Goal: Task Accomplishment & Management: Manage account settings

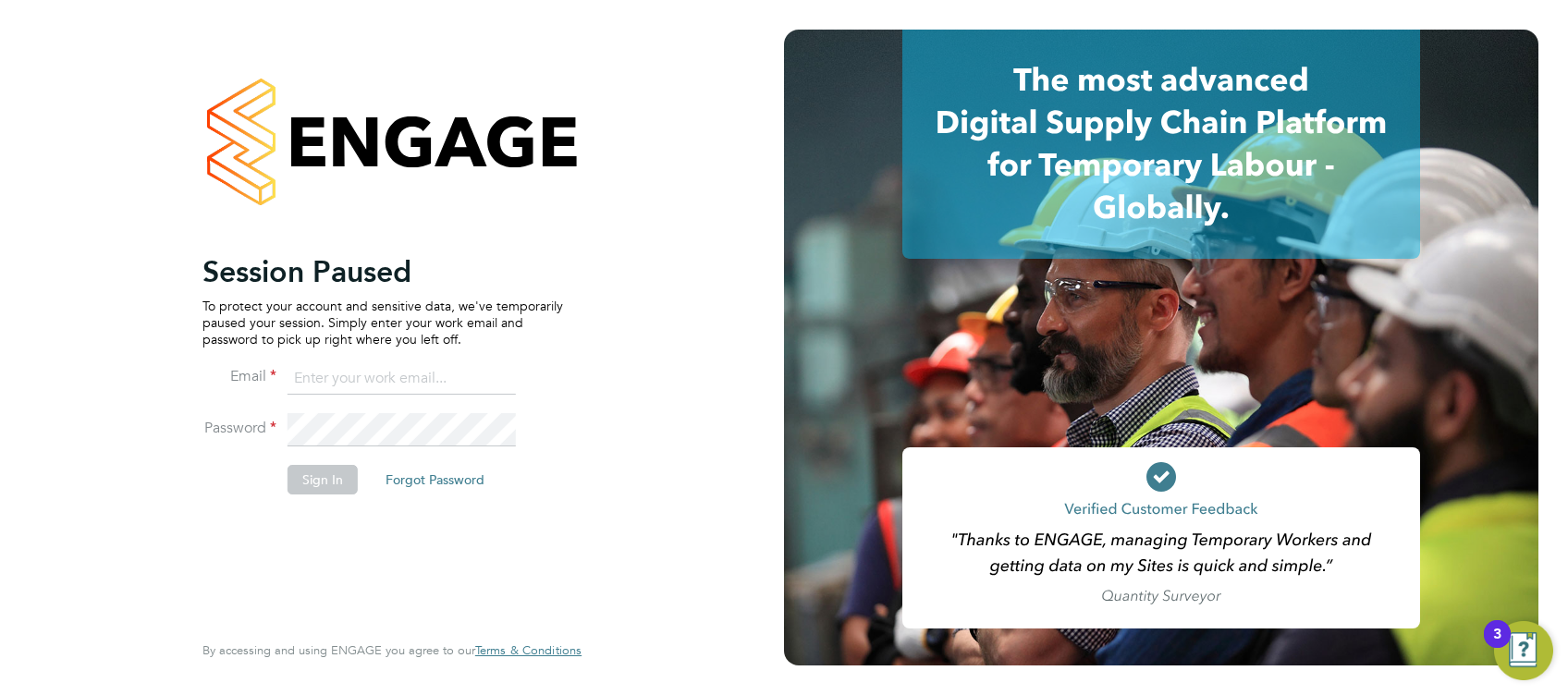
click at [326, 377] on input at bounding box center [401, 379] width 228 height 33
type input "simon.ward@apleona.com"
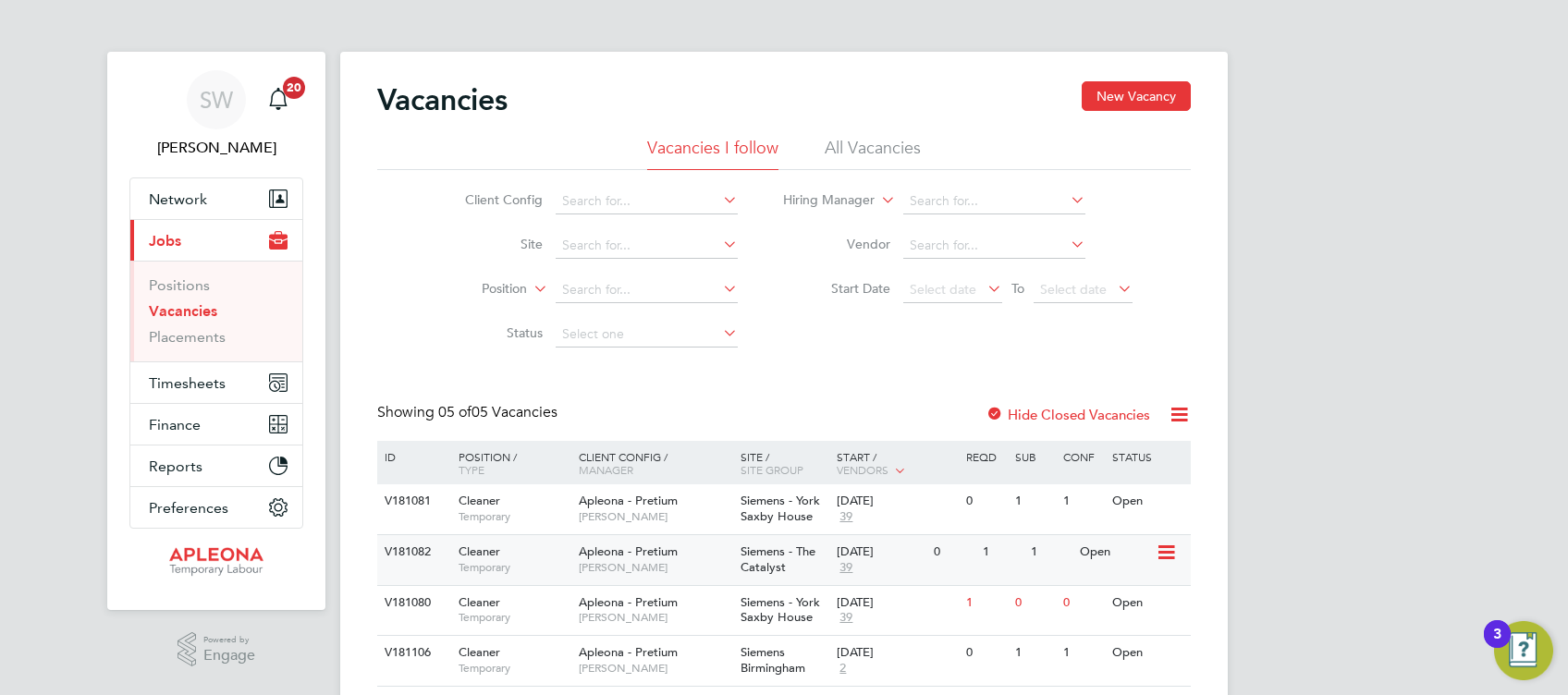
click at [1168, 550] on icon at bounding box center [1165, 552] width 19 height 23
click at [779, 559] on span "Siemens - The Catalyst" at bounding box center [778, 559] width 75 height 31
click at [866, 508] on div "26 Sep 2025" at bounding box center [880, 501] width 87 height 16
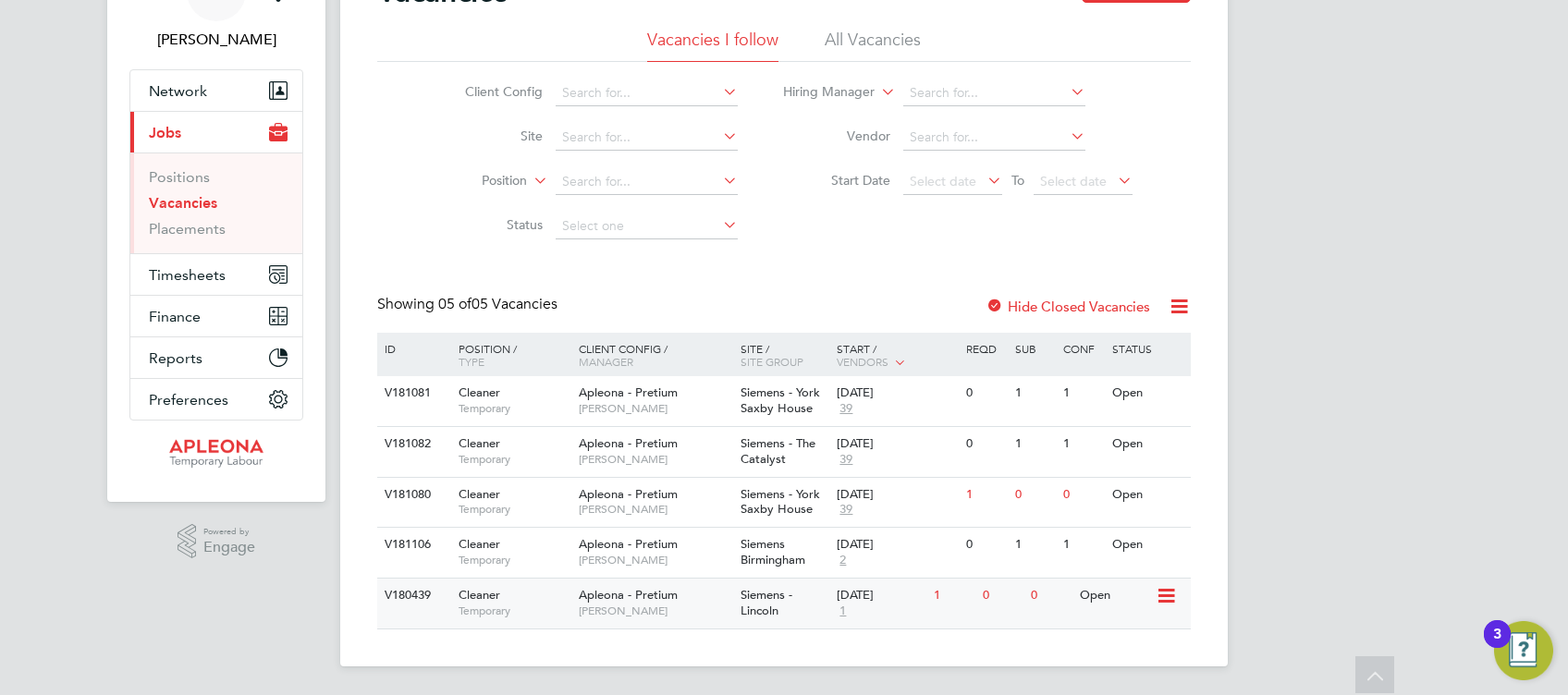
click at [820, 602] on div "Siemens - Lincoln" at bounding box center [784, 604] width 97 height 50
click at [174, 231] on link "Placements" at bounding box center [187, 229] width 77 height 18
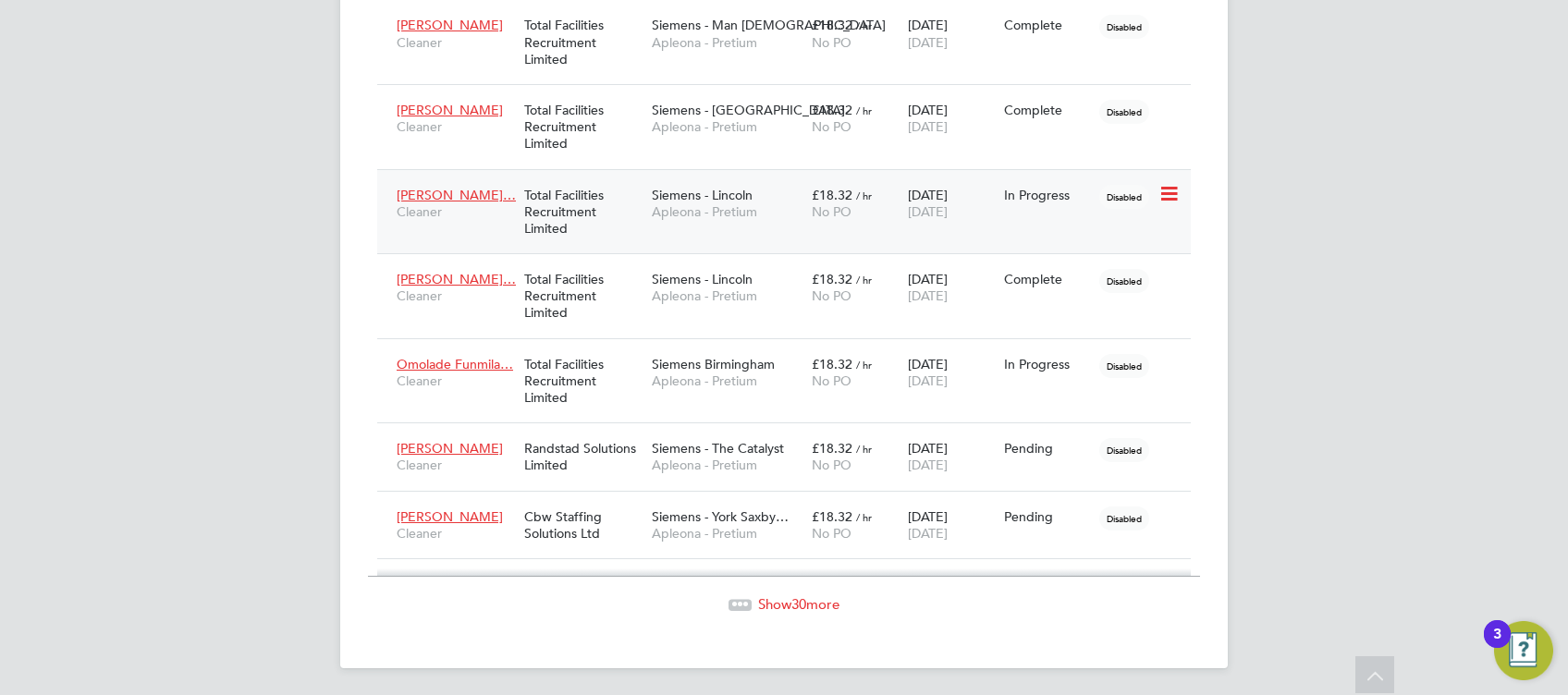
click at [766, 197] on div "Siemens - Lincoln Apleona - Pretium" at bounding box center [726, 203] width 160 height 52
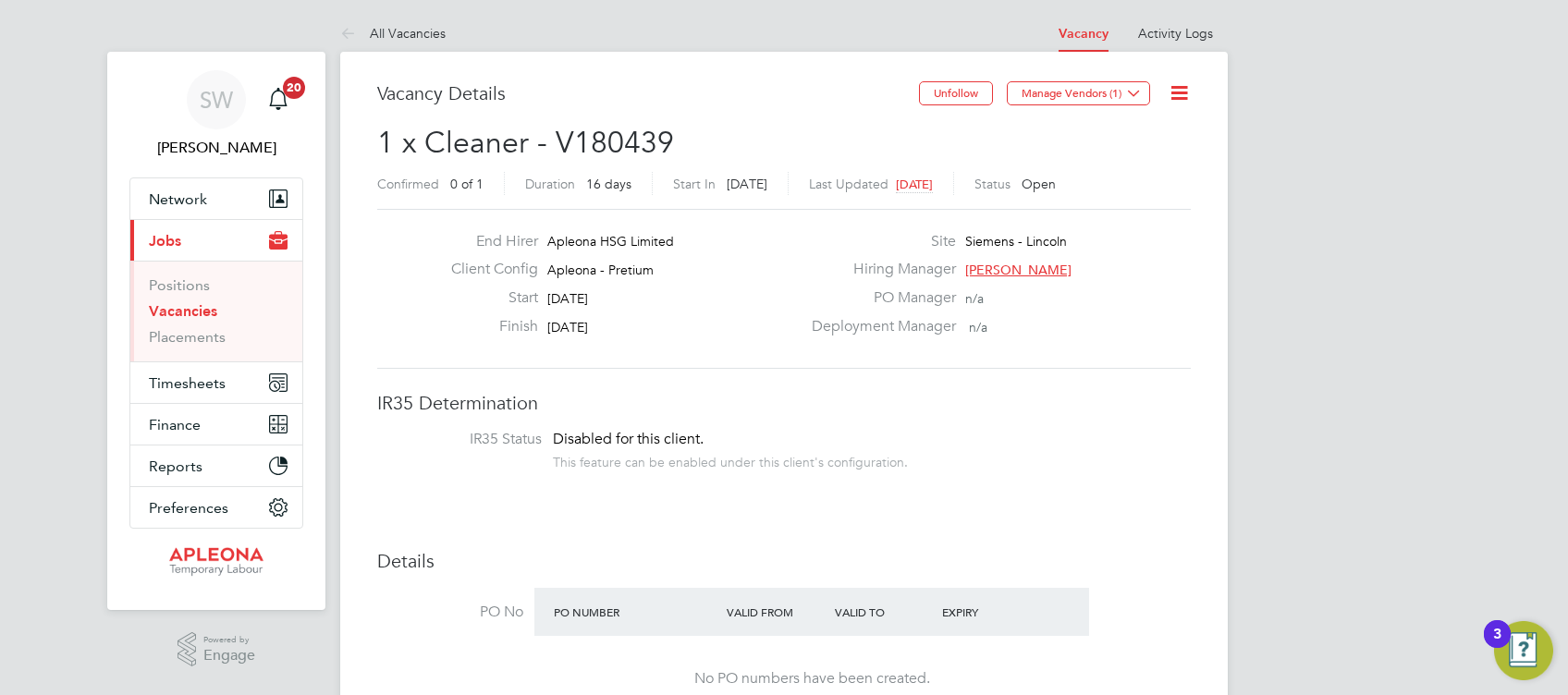
click at [181, 309] on link "Vacancies" at bounding box center [183, 312] width 69 height 18
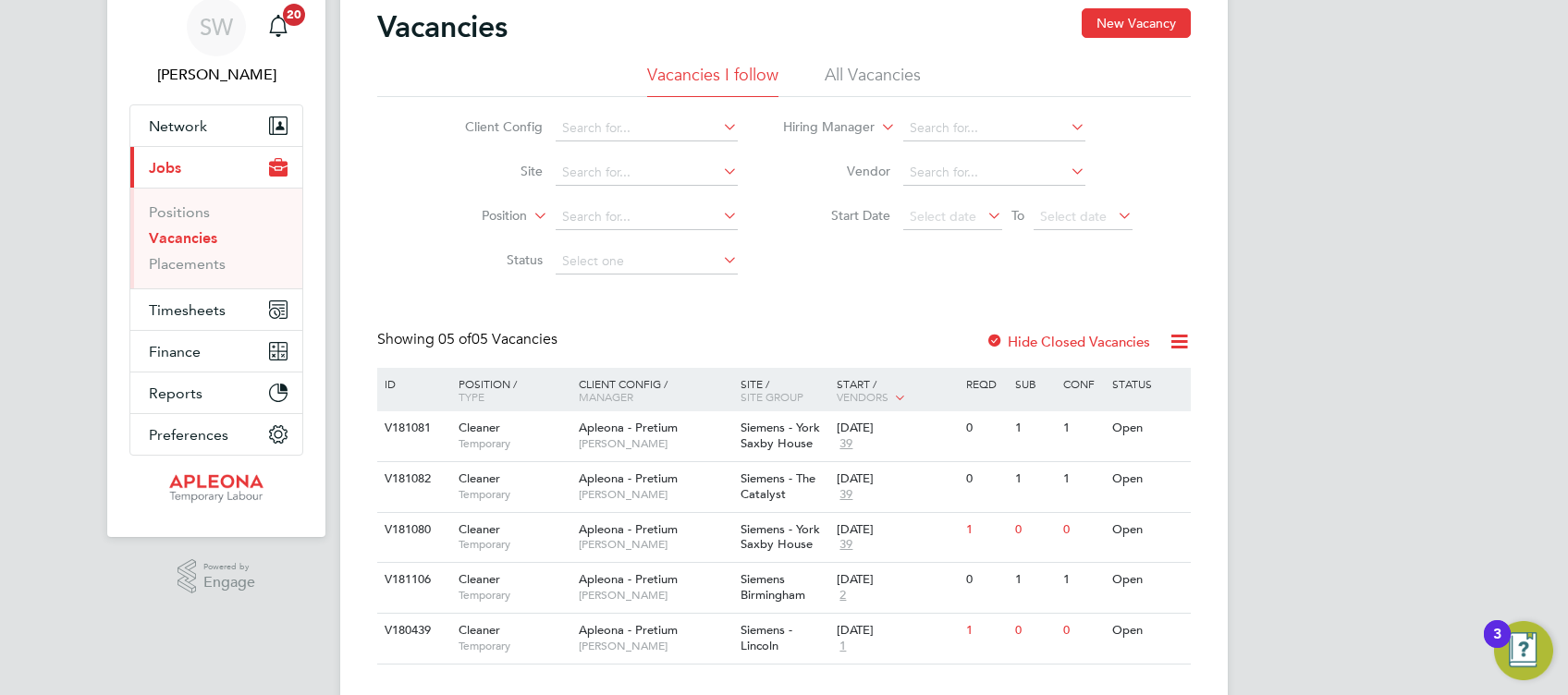
scroll to position [108, 0]
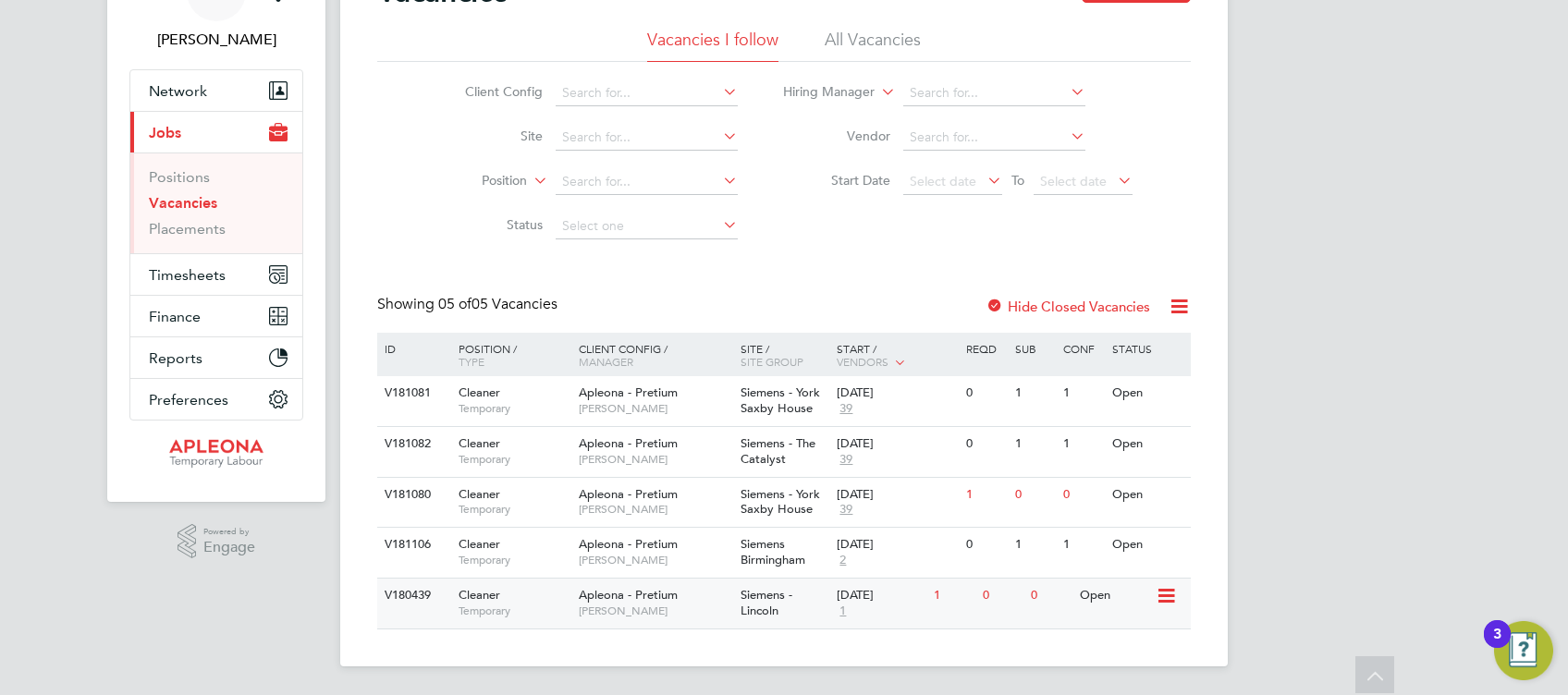
click at [1166, 596] on icon at bounding box center [1165, 596] width 19 height 23
click at [1132, 687] on li "Update Status" at bounding box center [1120, 690] width 107 height 26
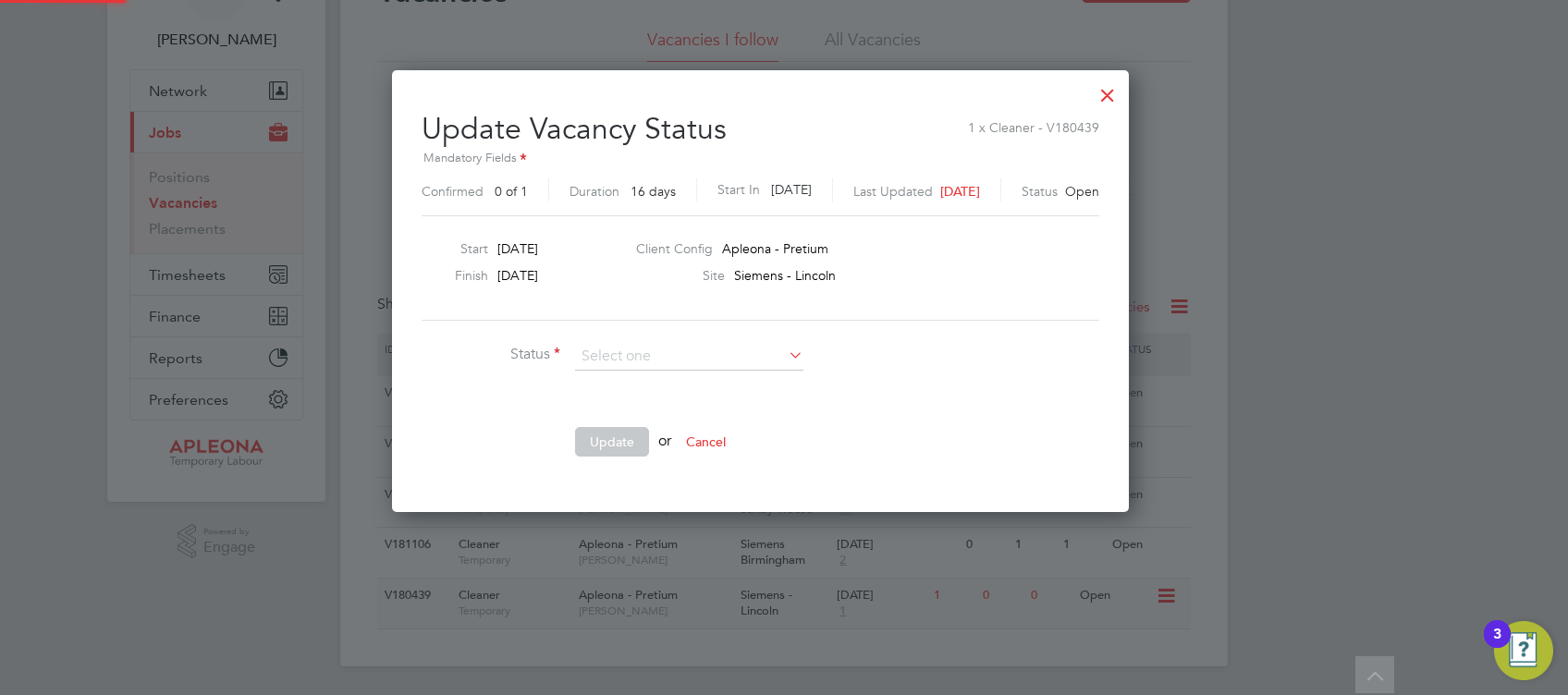
scroll to position [439, 784]
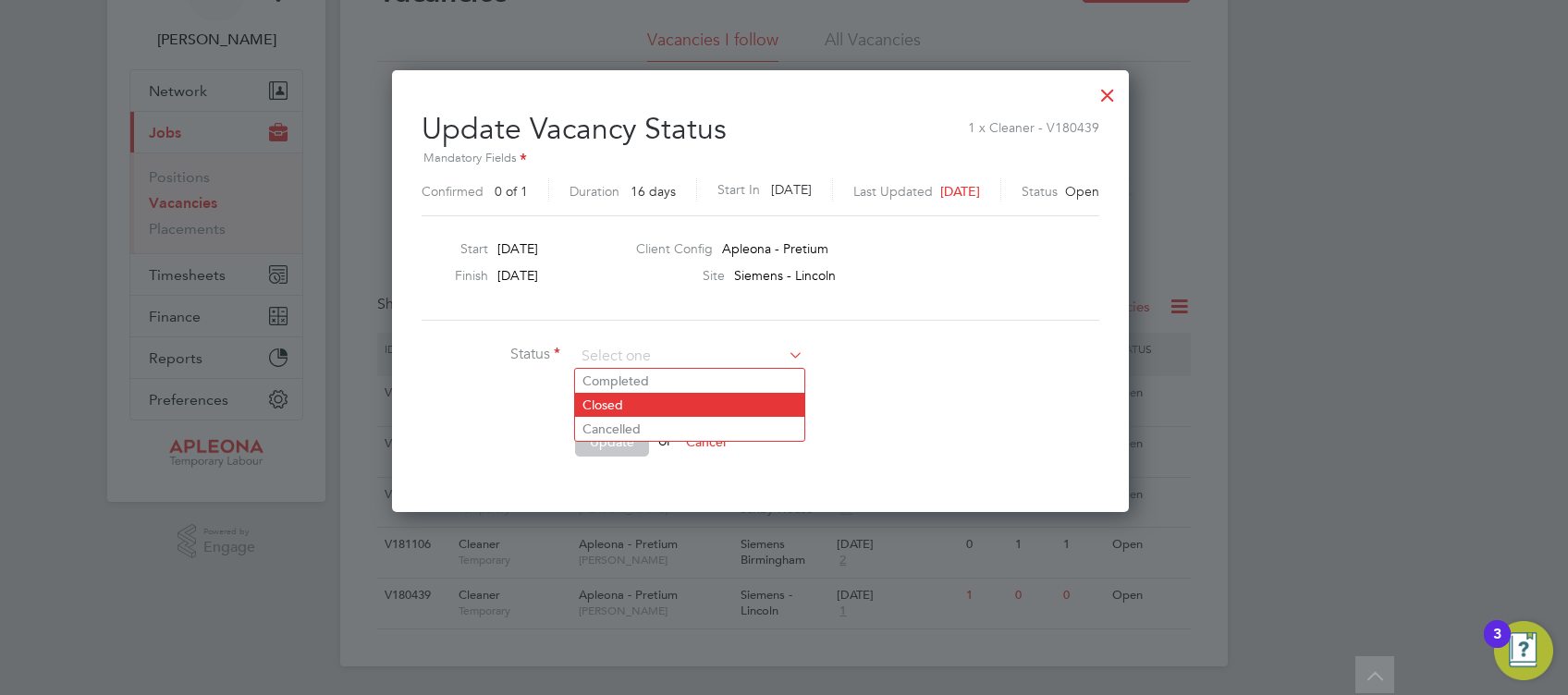
click at [625, 401] on li "Closed" at bounding box center [689, 405] width 229 height 24
type input "Closed"
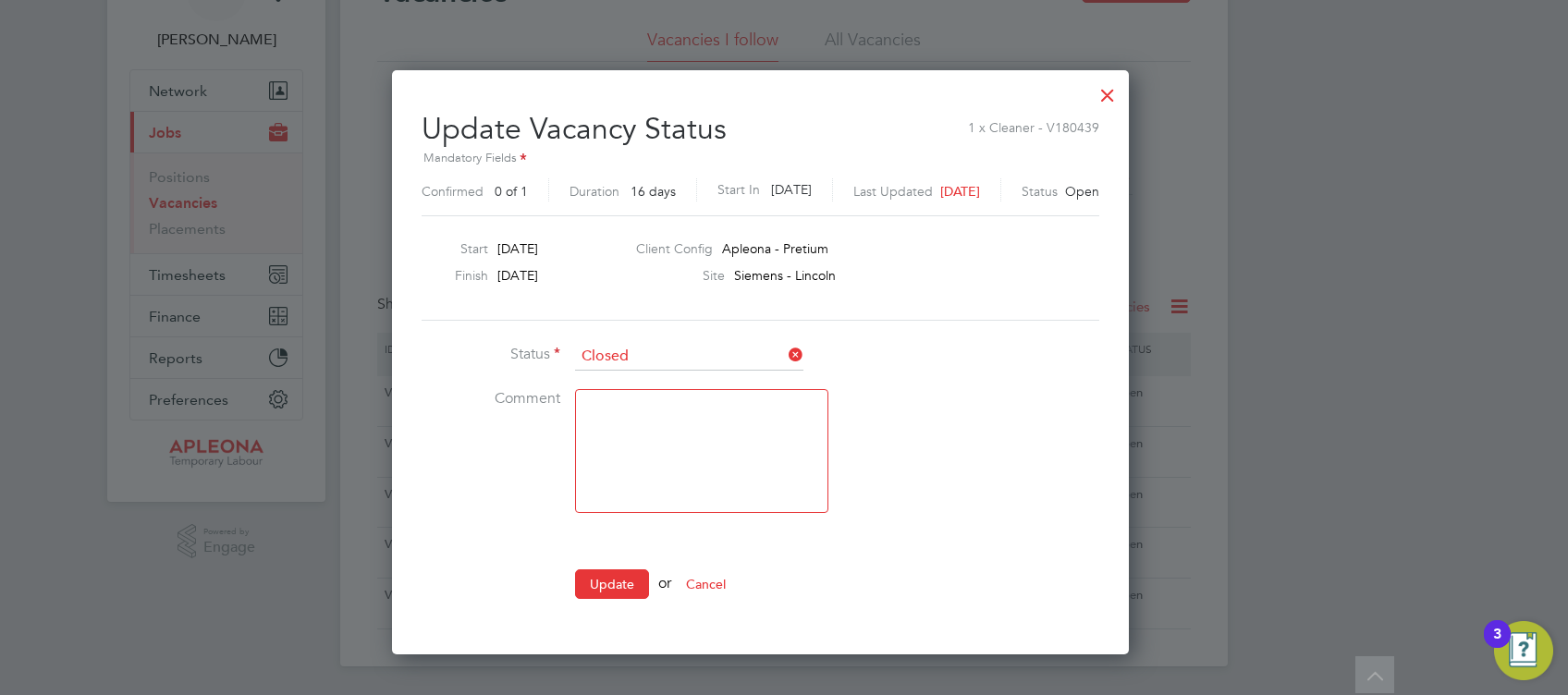
scroll to position [582, 784]
click at [613, 579] on button "Update" at bounding box center [611, 584] width 74 height 29
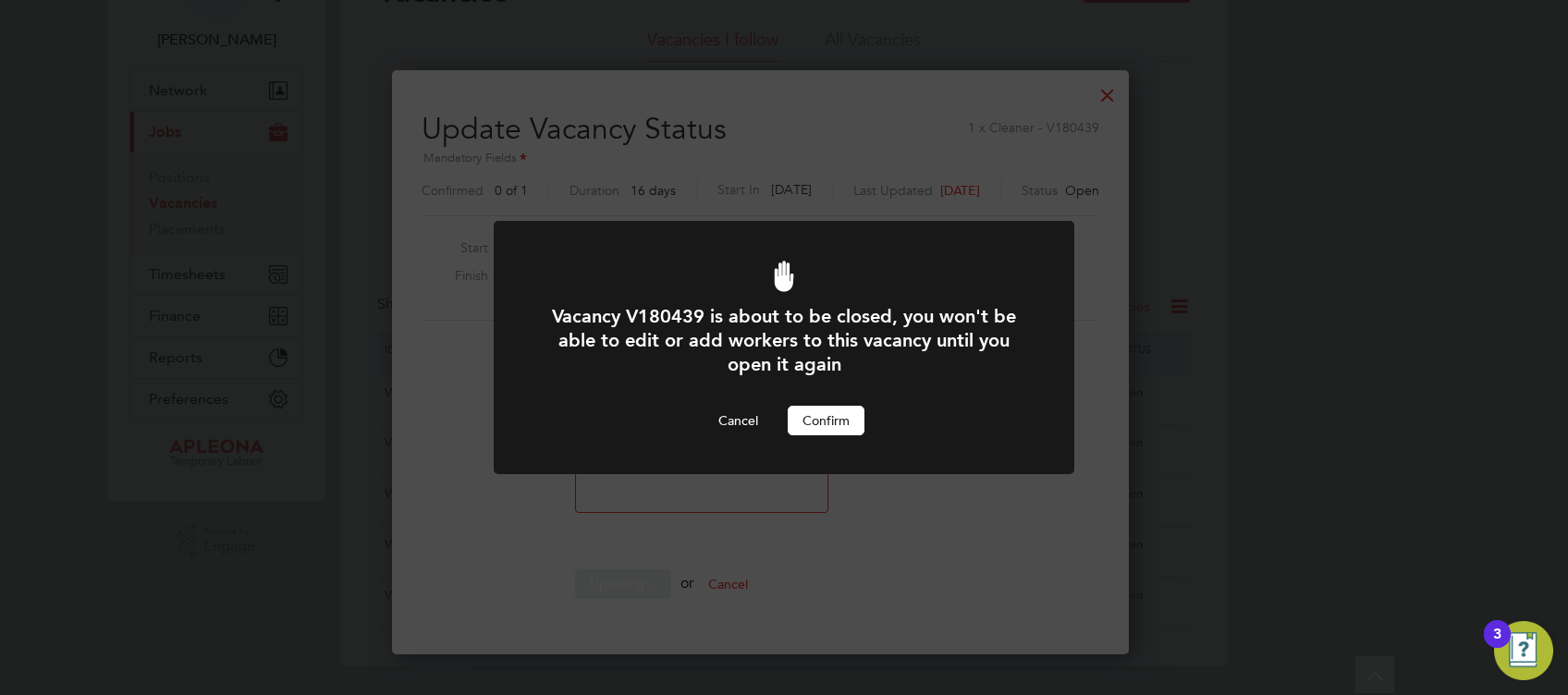
scroll to position [0, 0]
click at [833, 428] on button "Confirm" at bounding box center [826, 421] width 77 height 29
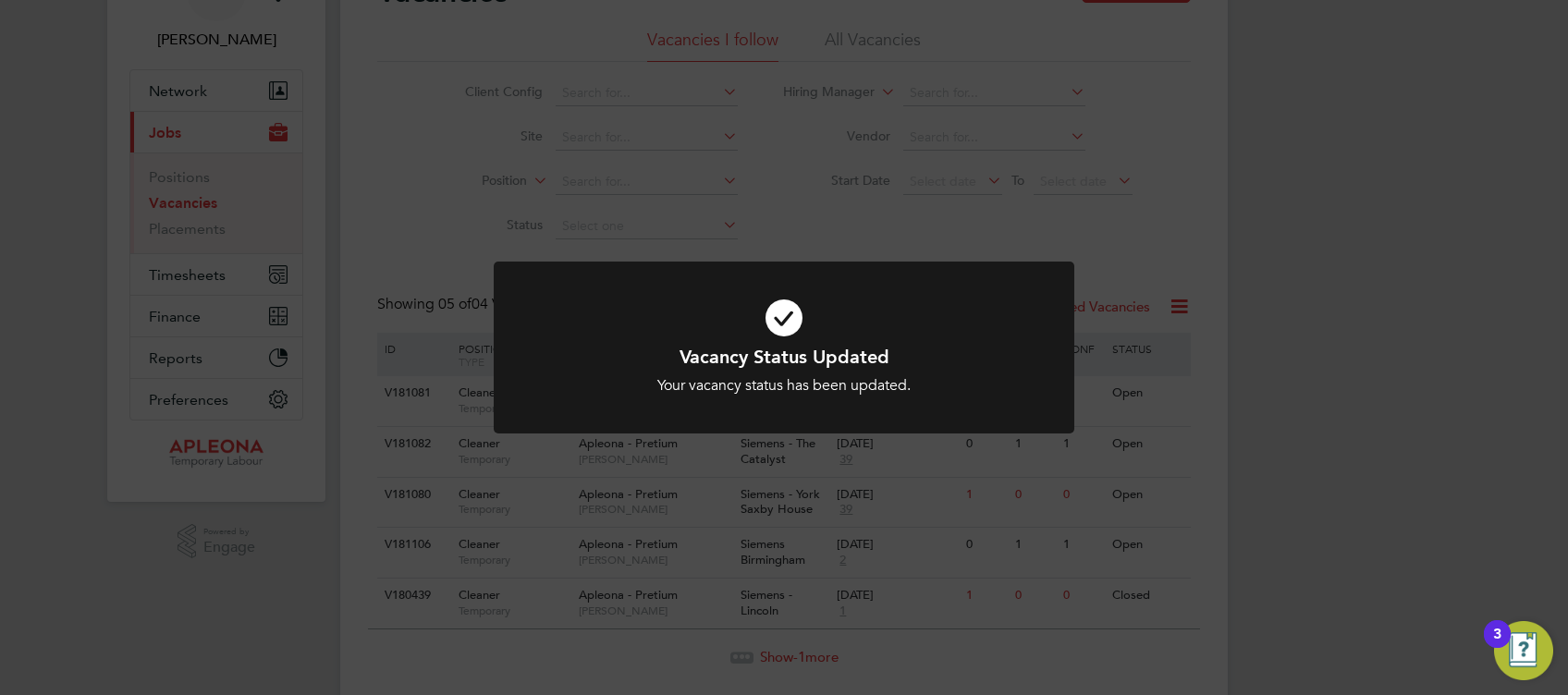
click at [784, 314] on icon at bounding box center [784, 318] width 481 height 72
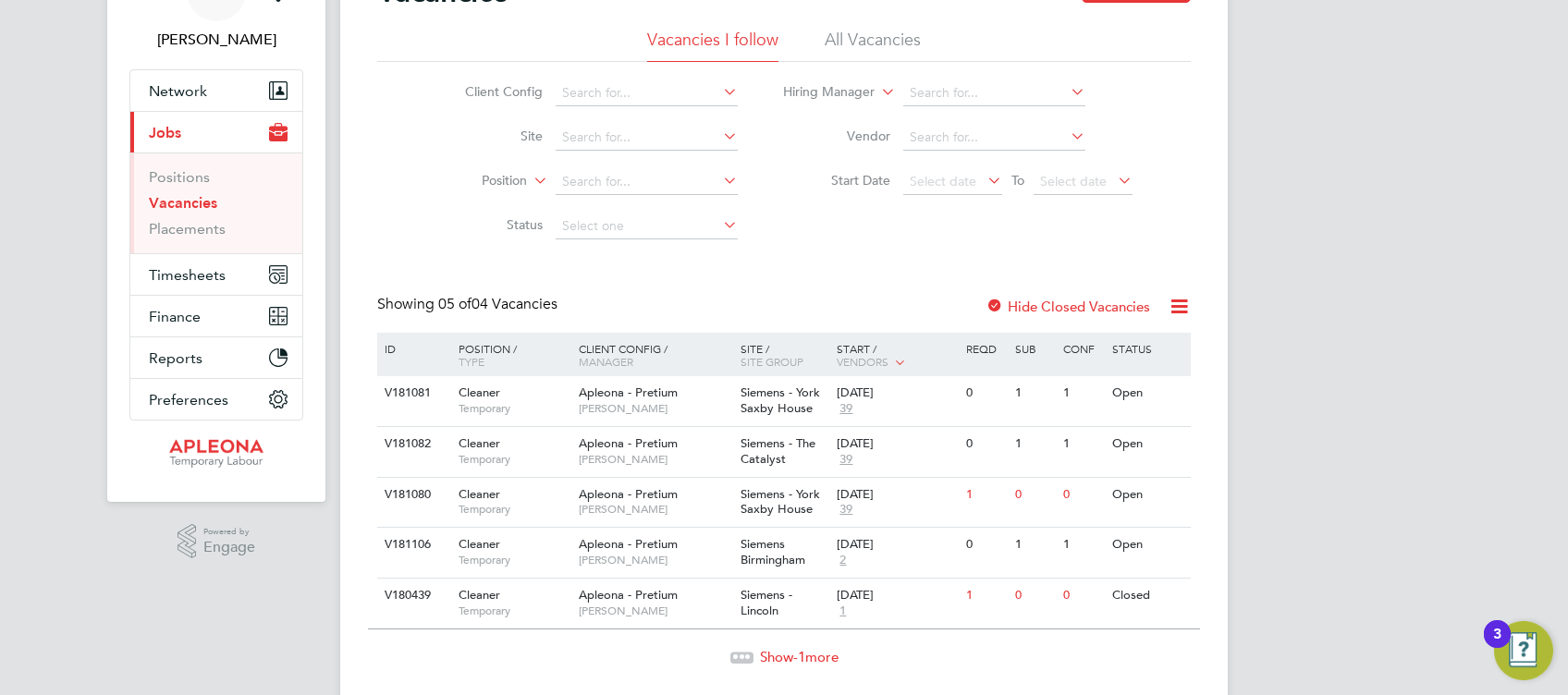
click at [182, 203] on link "Vacancies" at bounding box center [183, 203] width 69 height 18
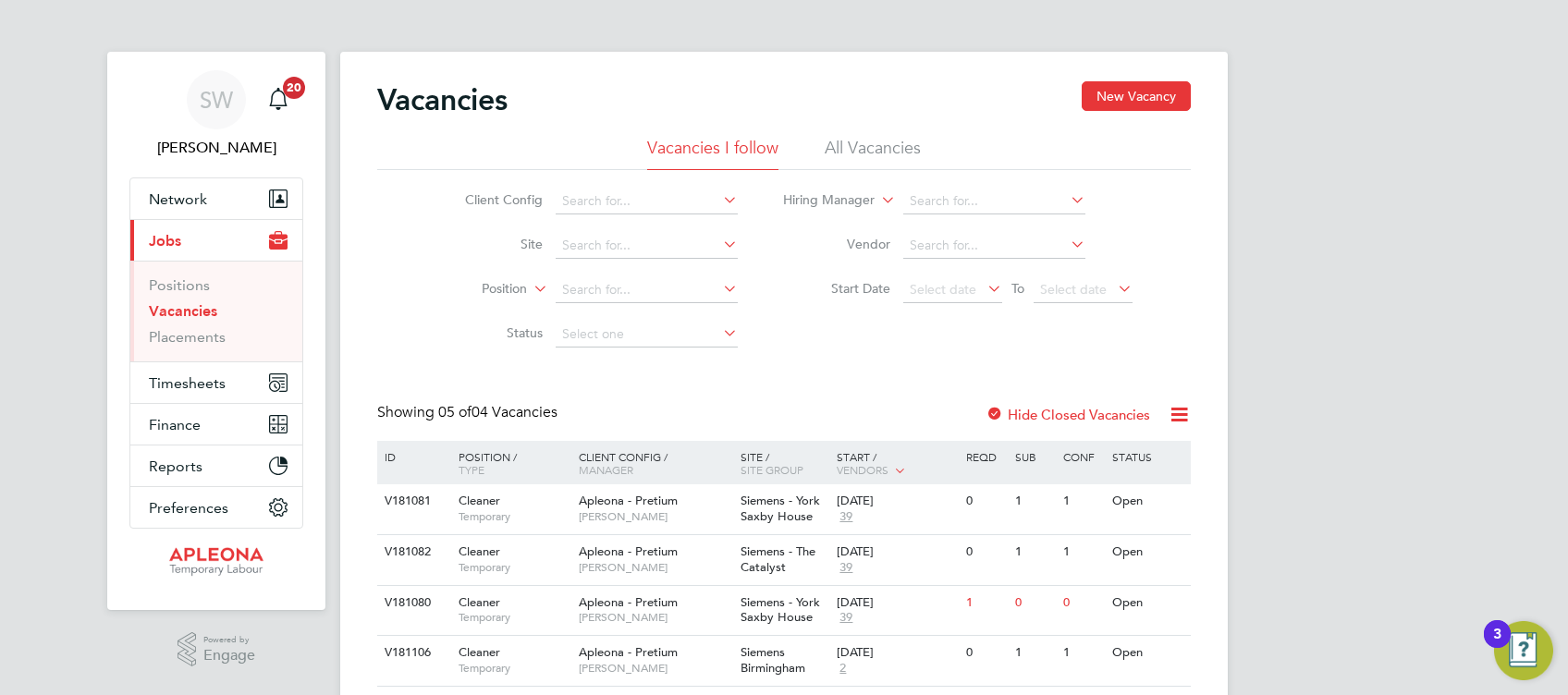
scroll to position [123, 0]
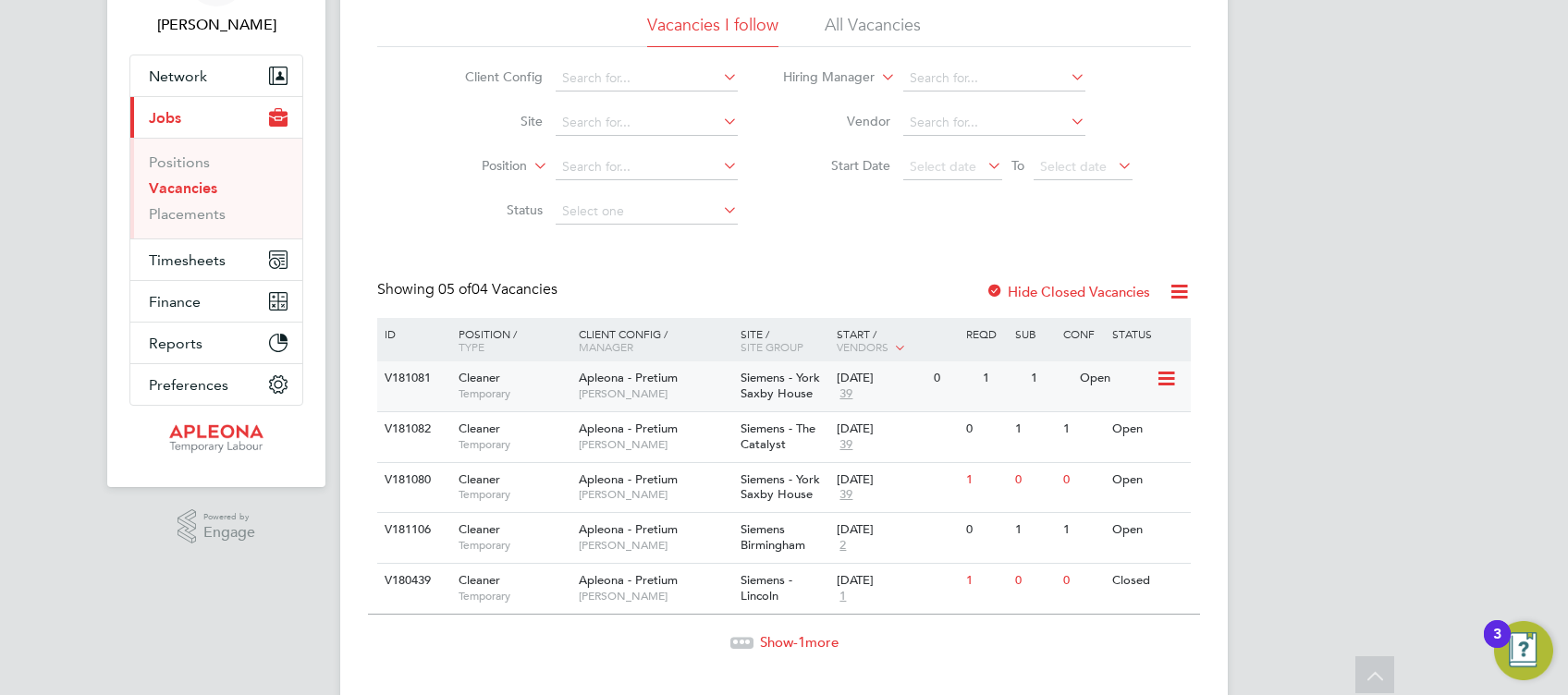
click at [800, 384] on span "Siemens - York Saxby House" at bounding box center [780, 385] width 80 height 31
click at [627, 429] on span "Apleona - Pretium" at bounding box center [628, 429] width 99 height 16
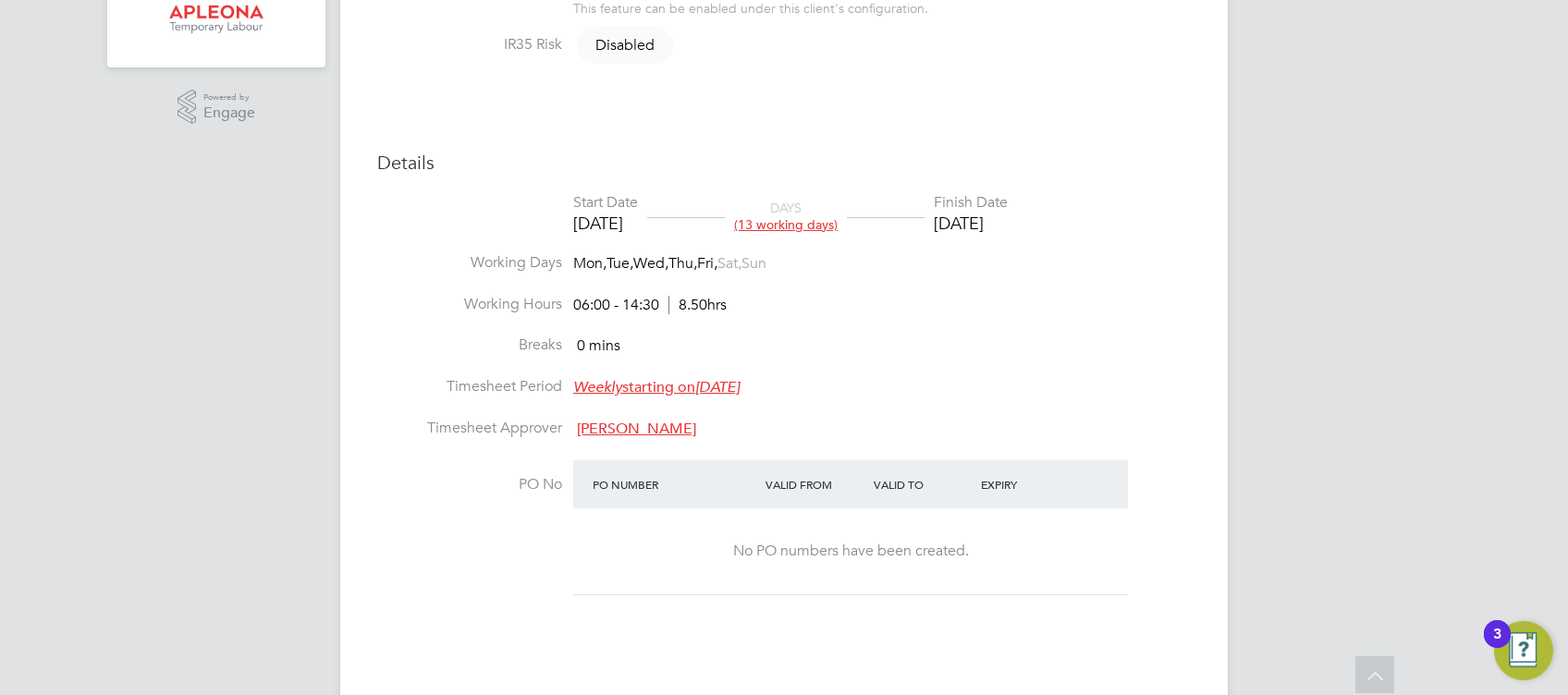
scroll to position [492, 0]
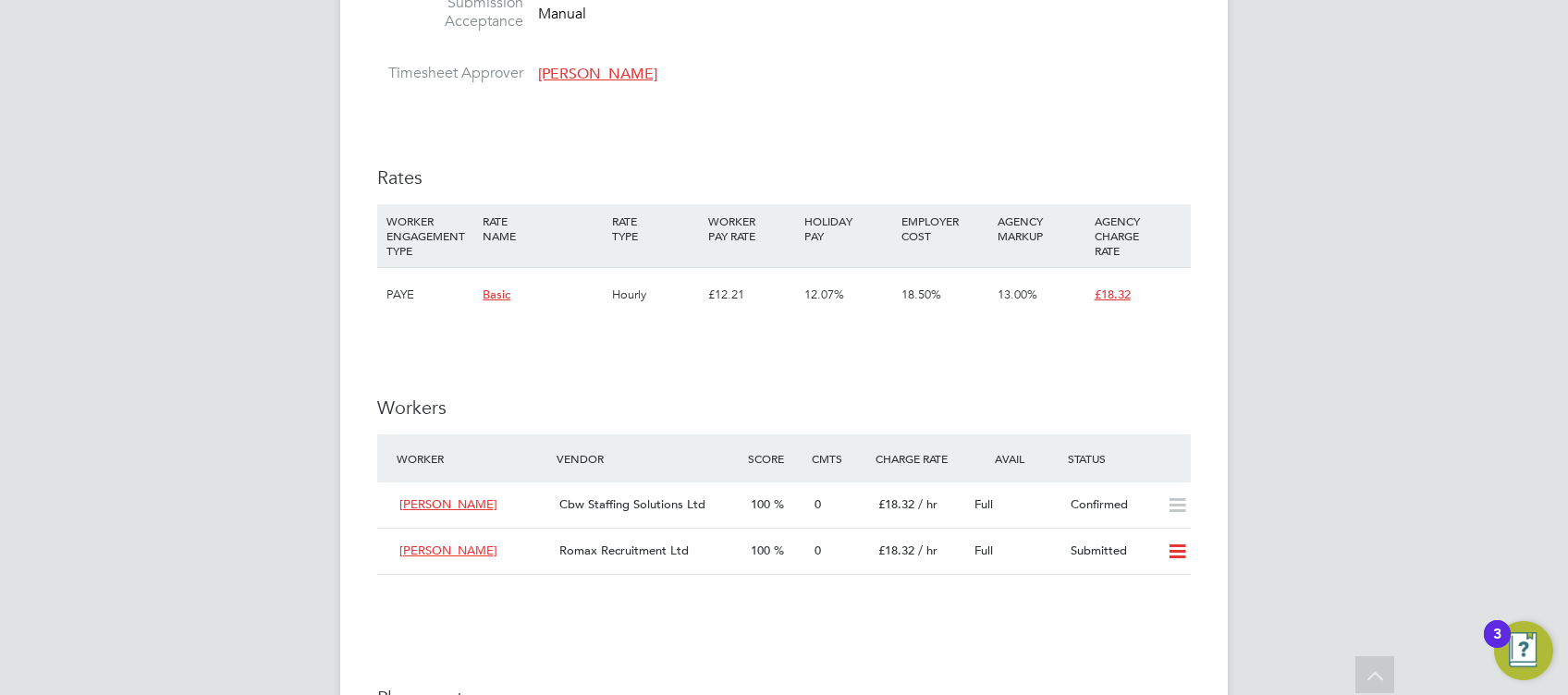
scroll to position [1479, 0]
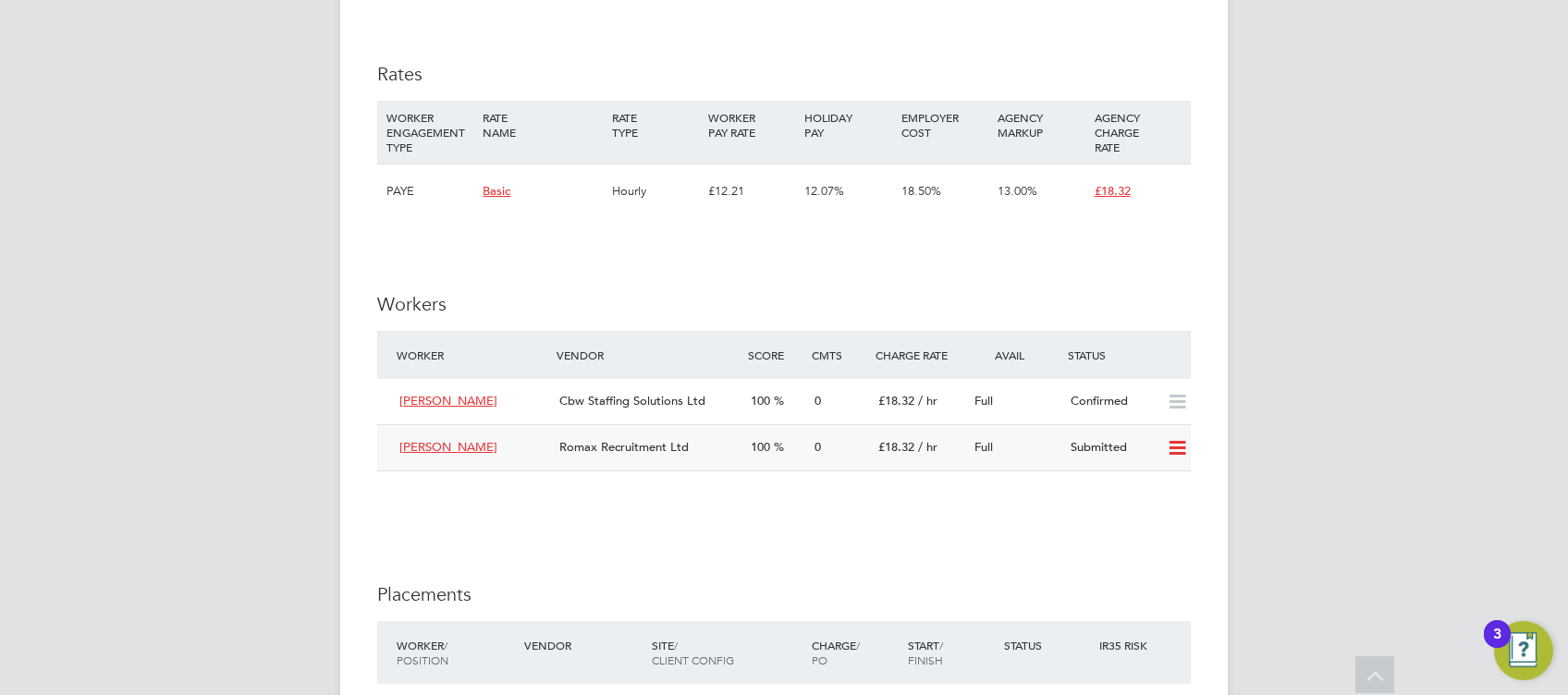
click at [1179, 443] on icon at bounding box center [1178, 448] width 24 height 15
click at [1146, 511] on li "Reject" at bounding box center [1154, 515] width 65 height 26
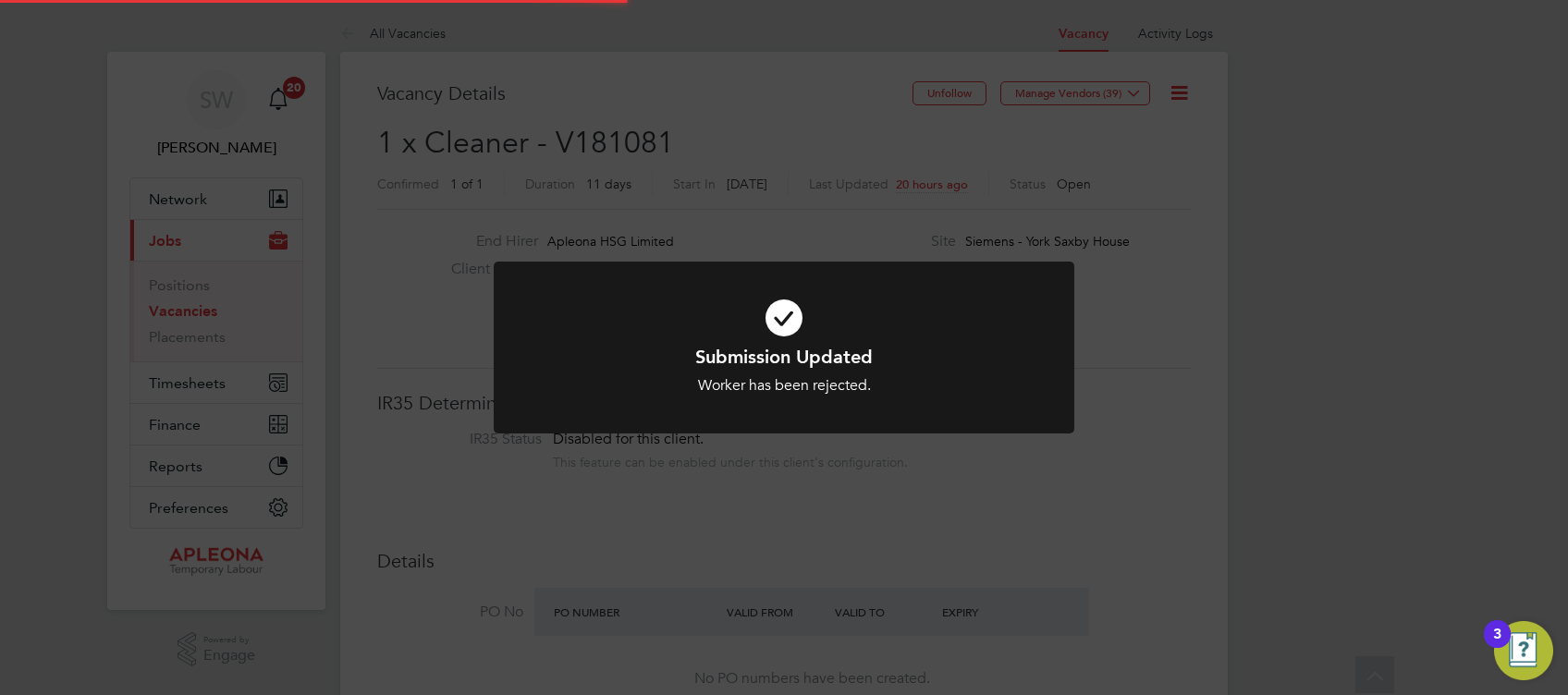
scroll to position [55, 129]
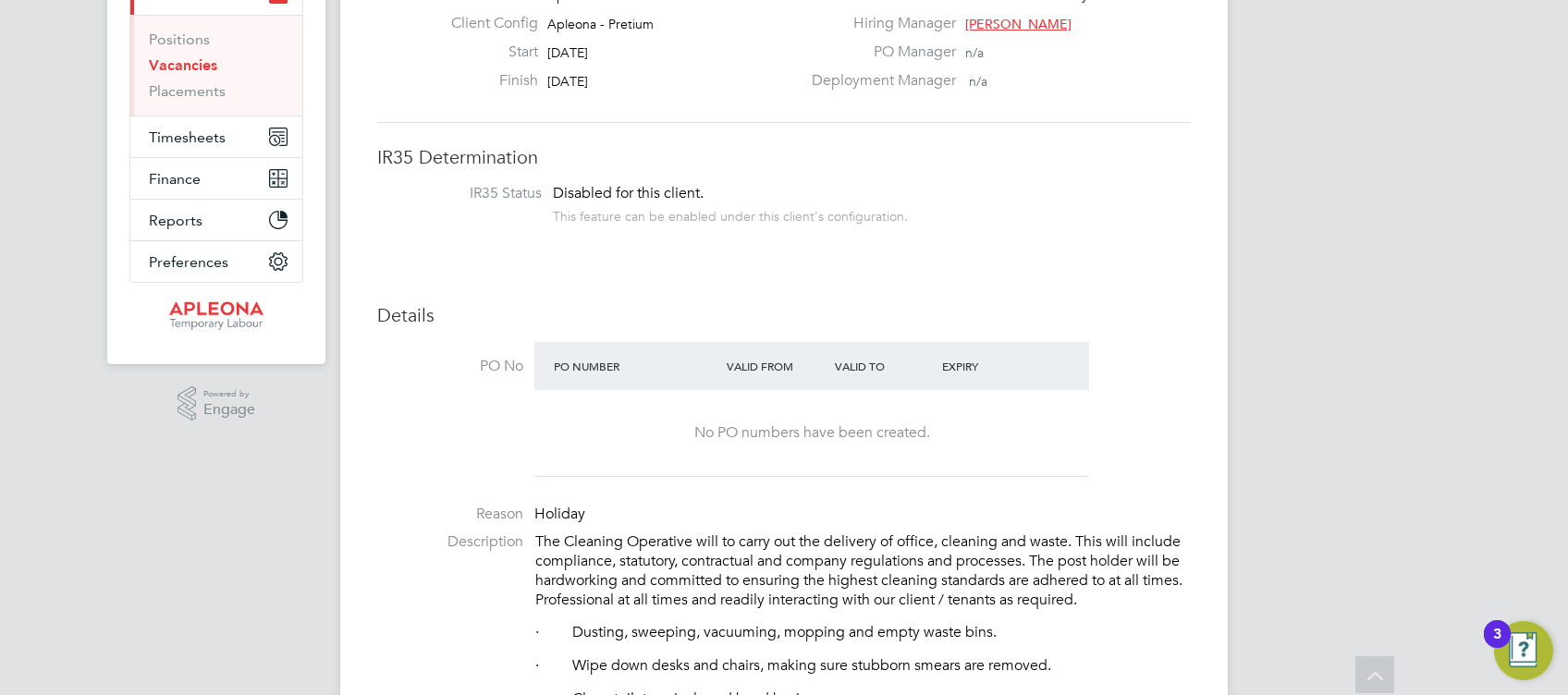
scroll to position [235, 0]
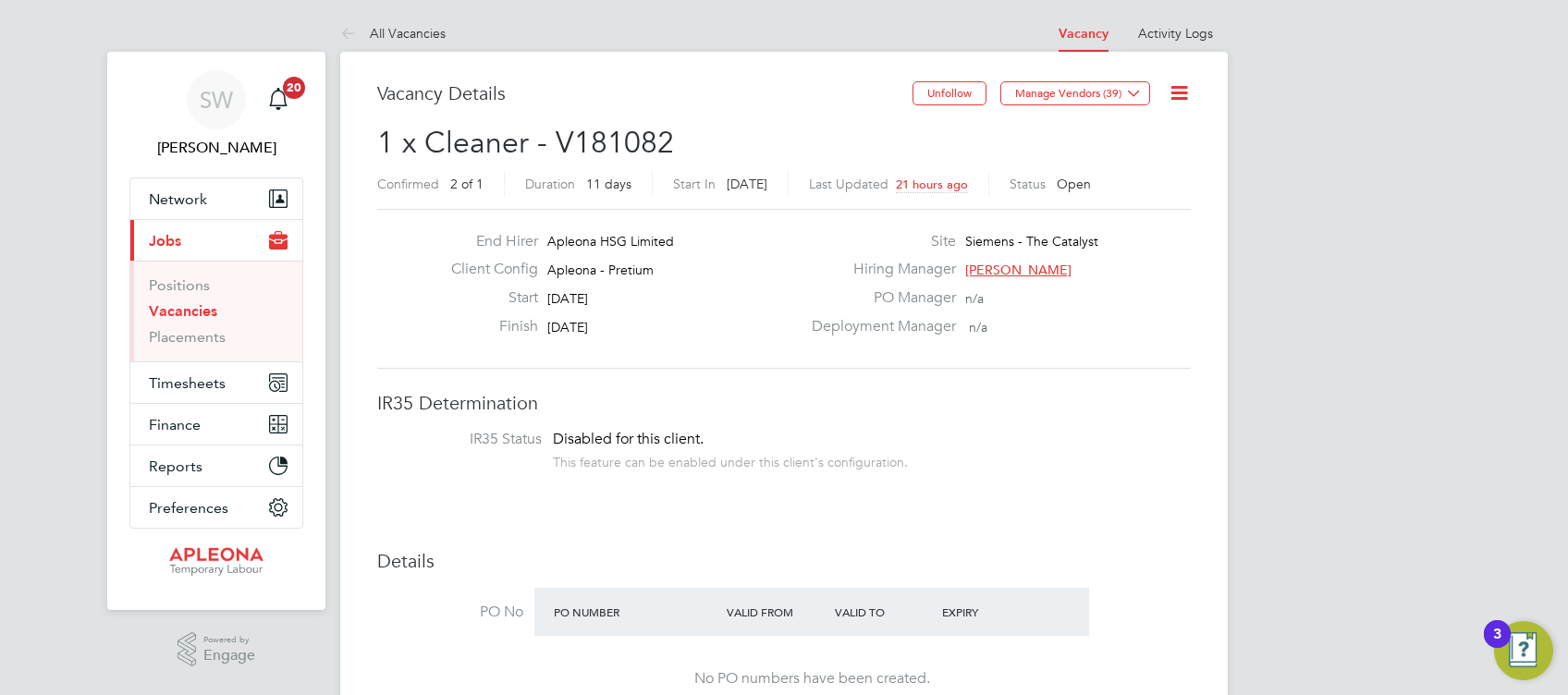
click at [1180, 95] on icon at bounding box center [1180, 93] width 24 height 24
click at [1132, 132] on li "Edit Vacancy e" at bounding box center [1133, 137] width 107 height 26
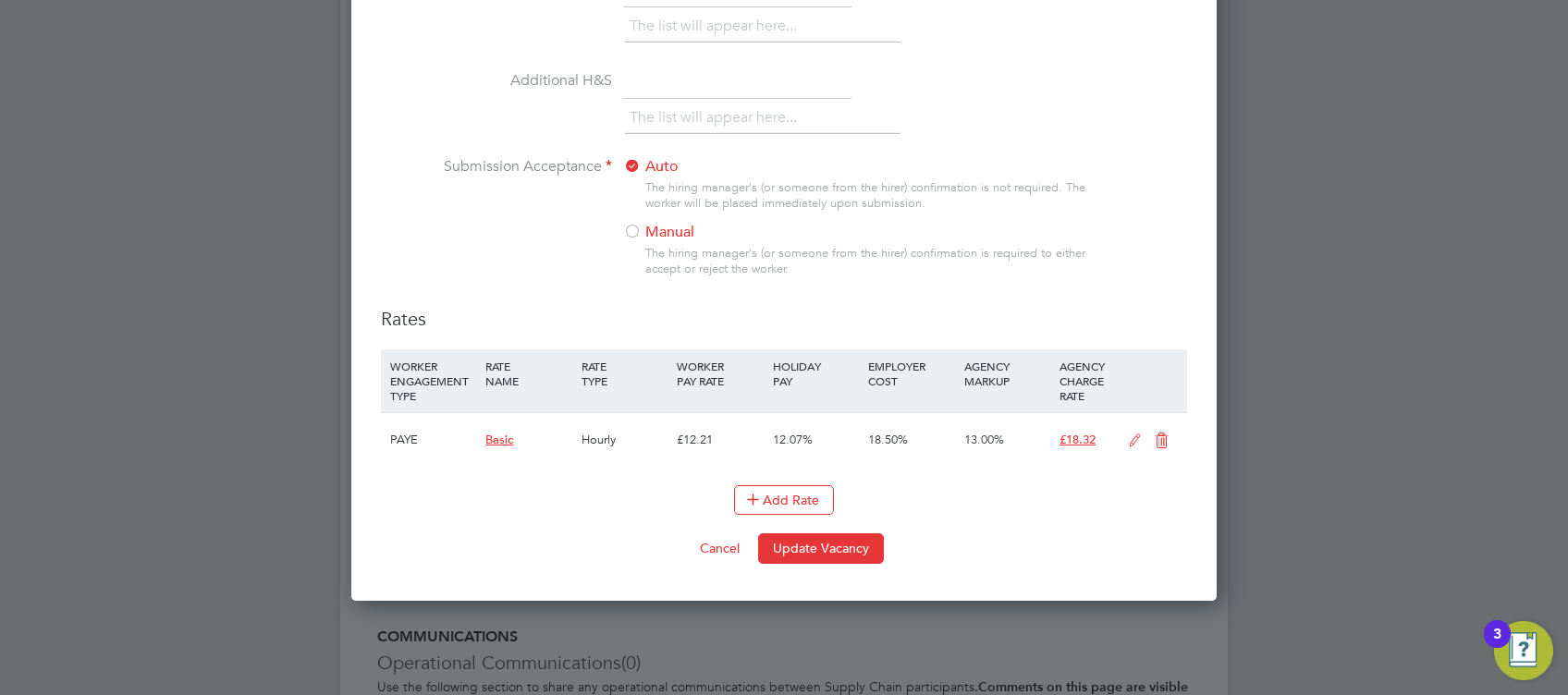
click at [627, 231] on div at bounding box center [632, 233] width 19 height 19
click at [838, 546] on button "Update Vacancy" at bounding box center [821, 549] width 126 height 29
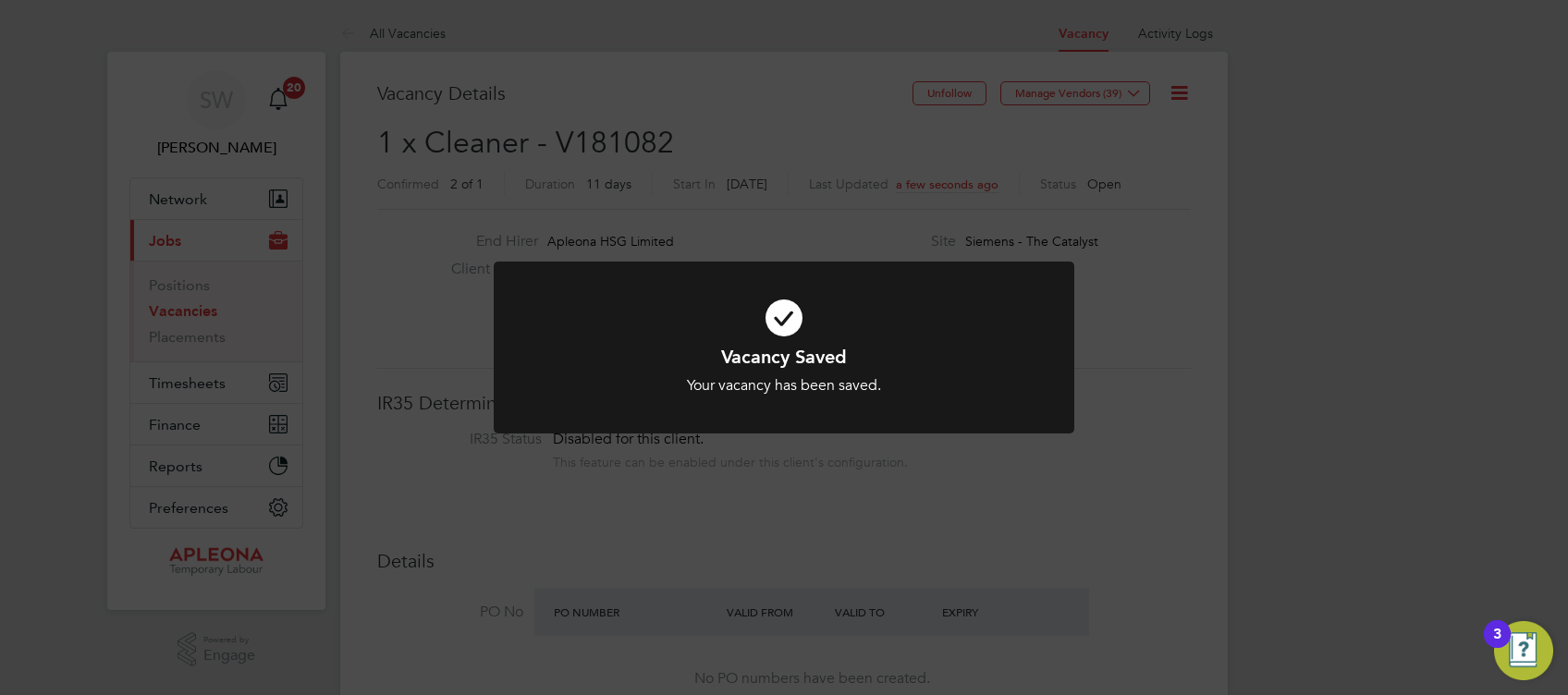
click at [784, 318] on icon at bounding box center [784, 318] width 481 height 72
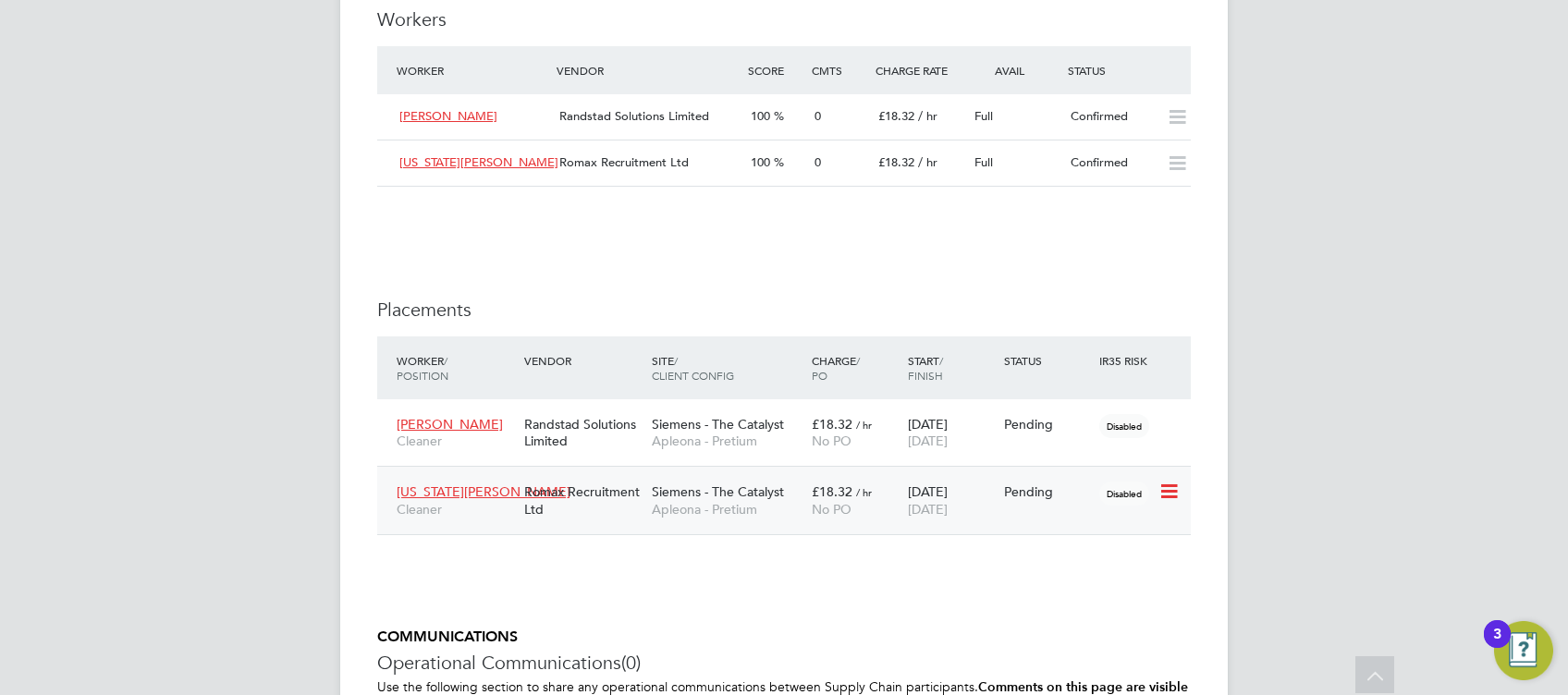
click at [1168, 495] on icon at bounding box center [1167, 492] width 19 height 23
click at [1085, 659] on li "Abandon" at bounding box center [1113, 660] width 132 height 26
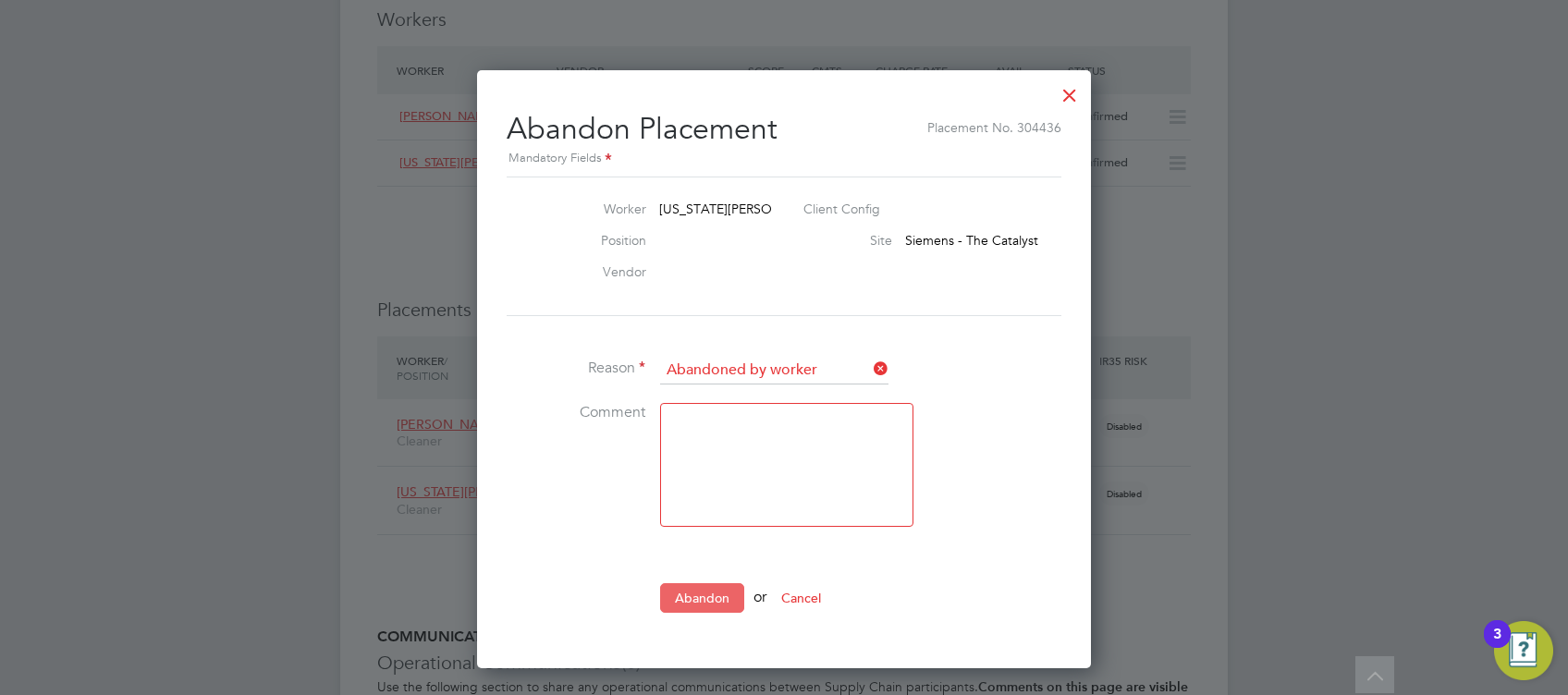
click at [693, 588] on button "Abandon" at bounding box center [703, 598] width 85 height 29
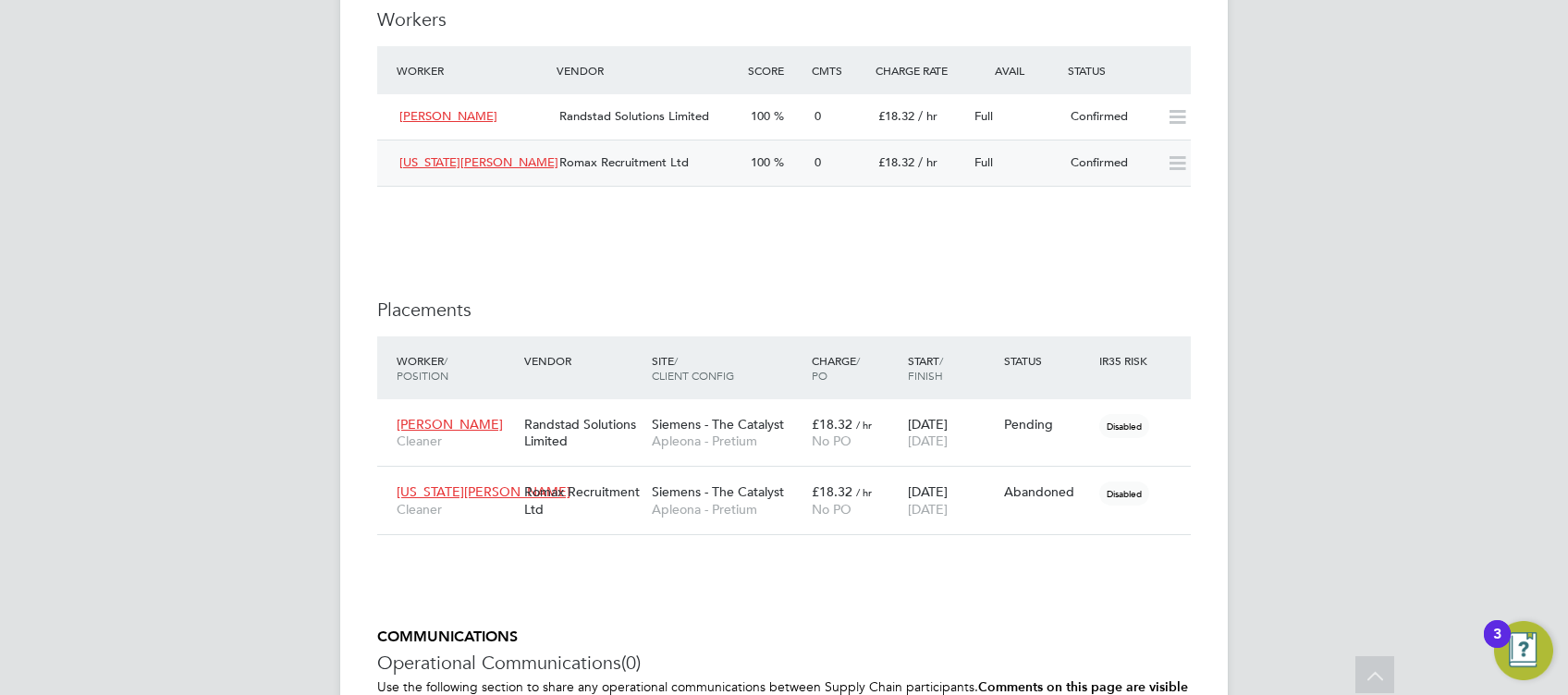
click at [1181, 163] on icon at bounding box center [1178, 163] width 24 height 15
click at [1174, 164] on icon at bounding box center [1178, 163] width 24 height 15
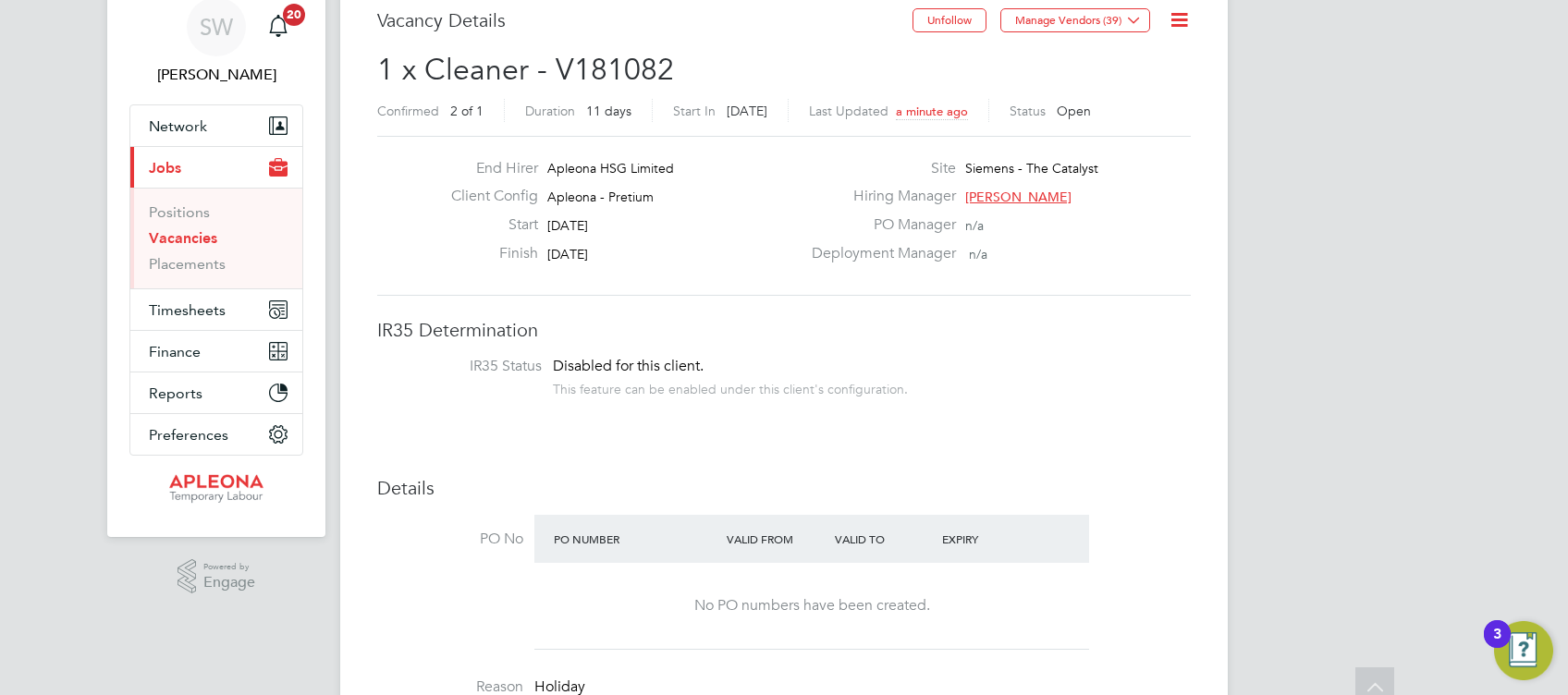
scroll to position [0, 0]
